Goal: Information Seeking & Learning: Learn about a topic

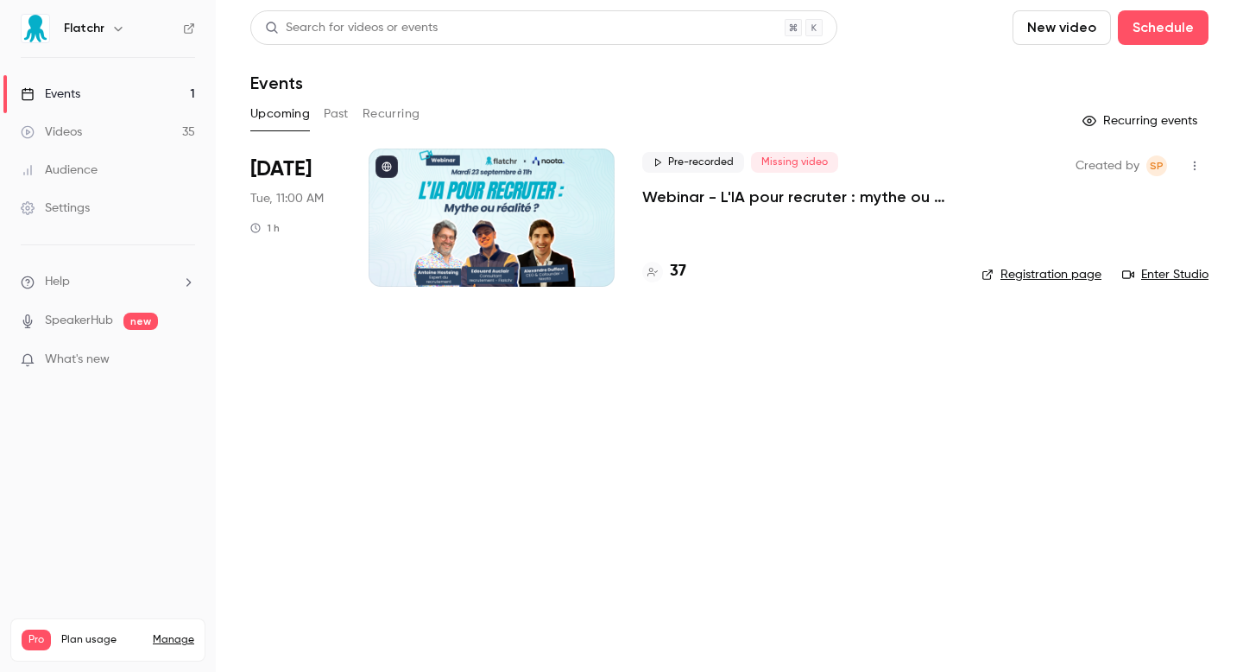
click at [670, 275] on h4 "37" at bounding box center [678, 271] width 16 height 23
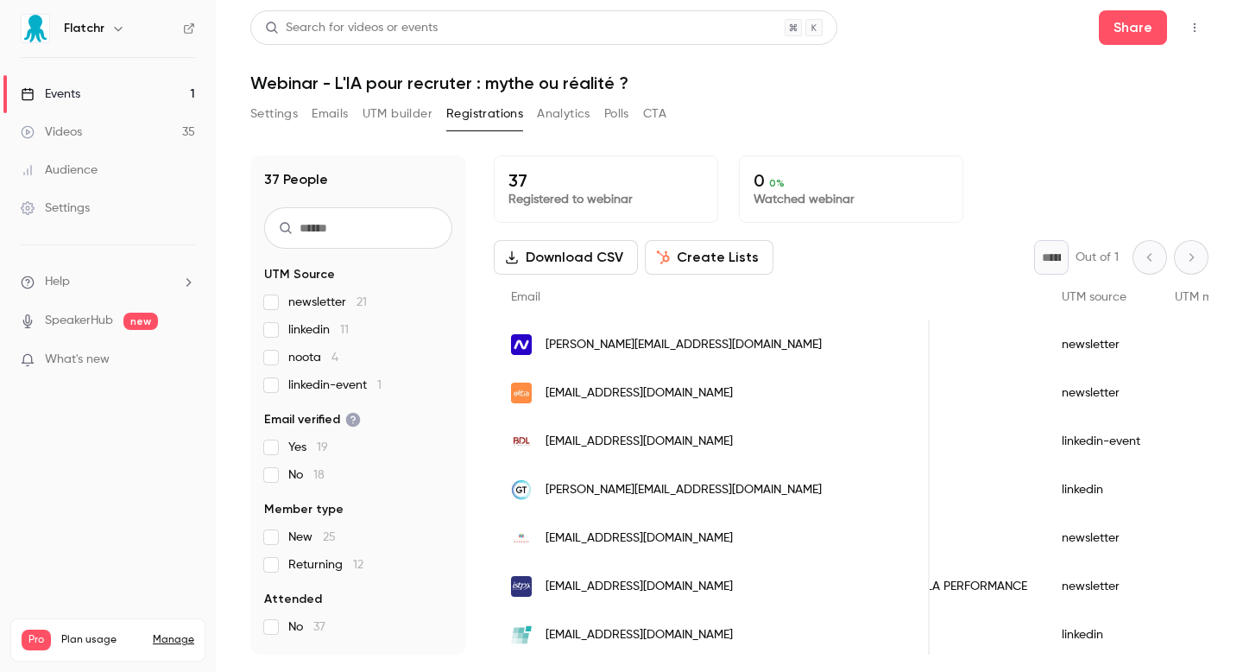
scroll to position [0, 974]
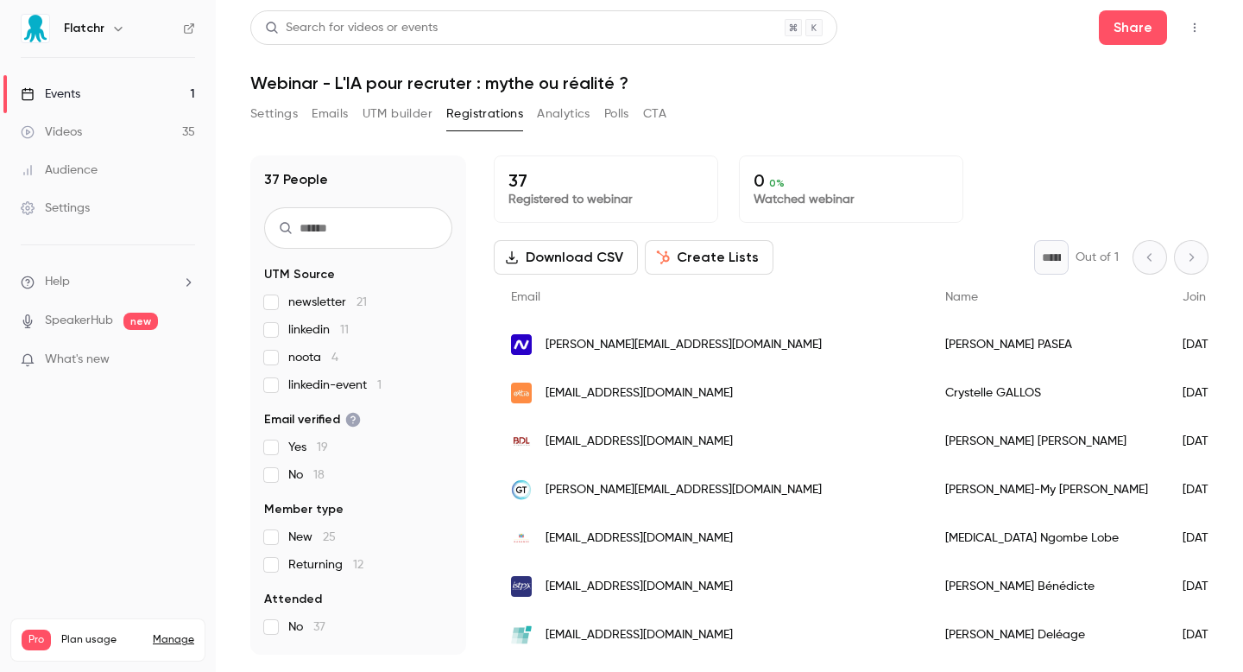
click at [82, 92] on link "Events 1" at bounding box center [108, 94] width 216 height 38
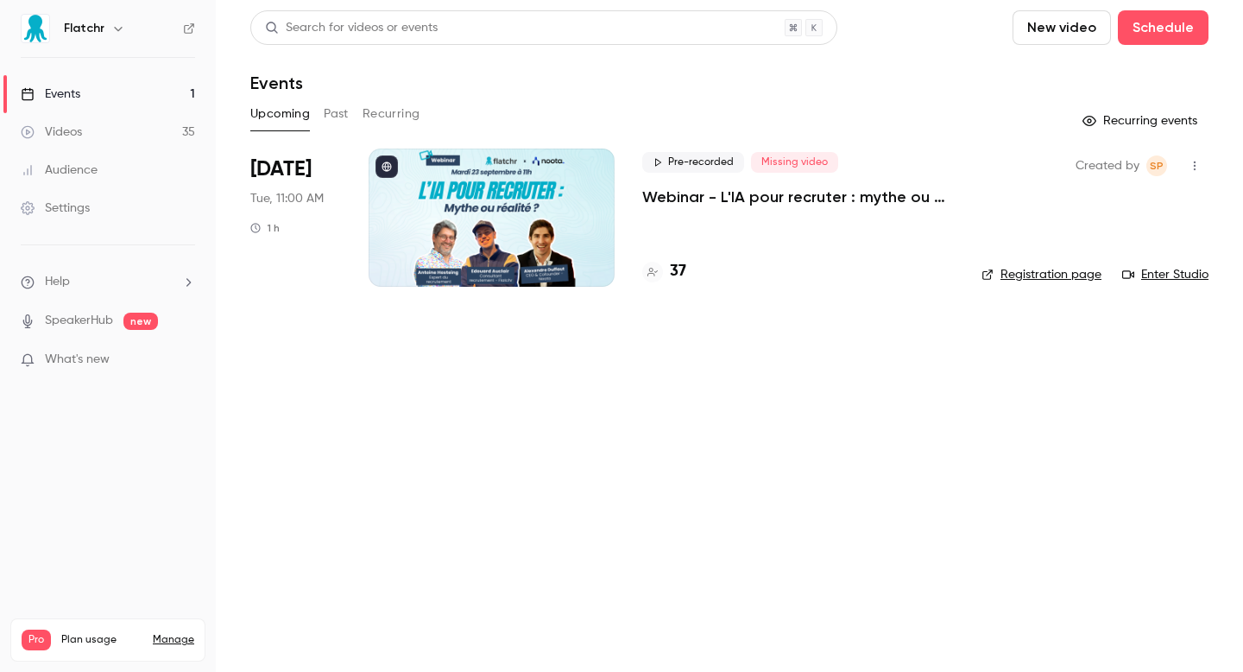
click at [685, 277] on h4 "37" at bounding box center [678, 271] width 16 height 23
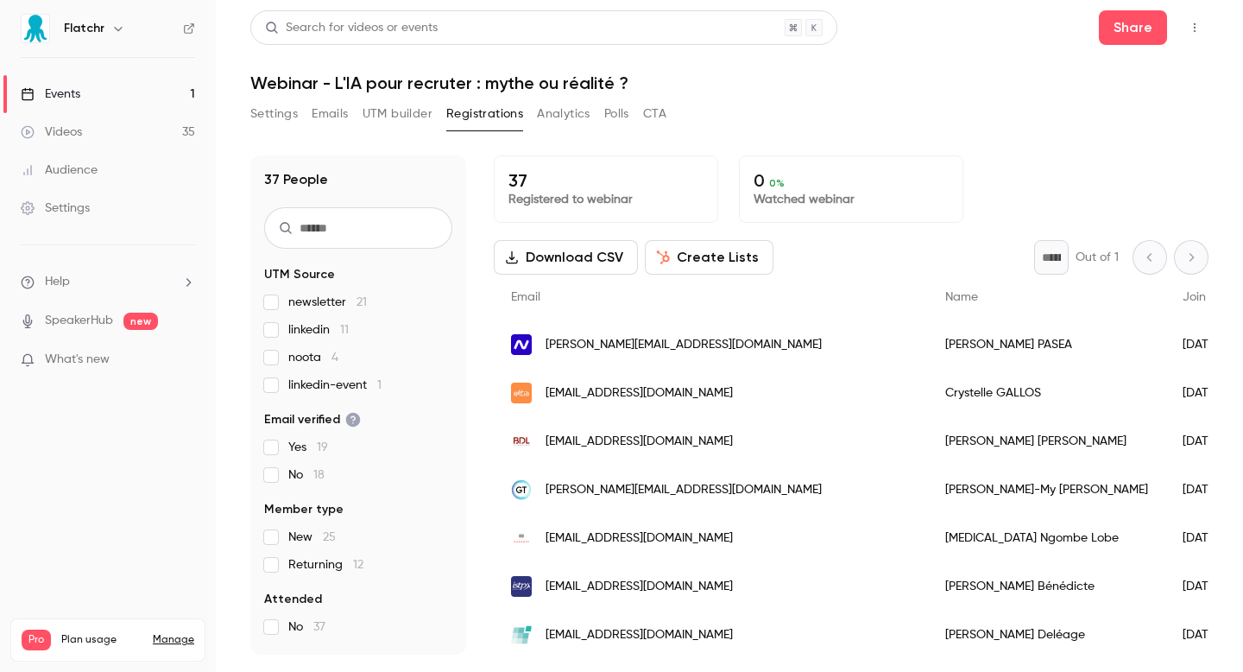
click at [86, 89] on link "Events 1" at bounding box center [108, 94] width 216 height 38
